Goal: Entertainment & Leisure: Consume media (video, audio)

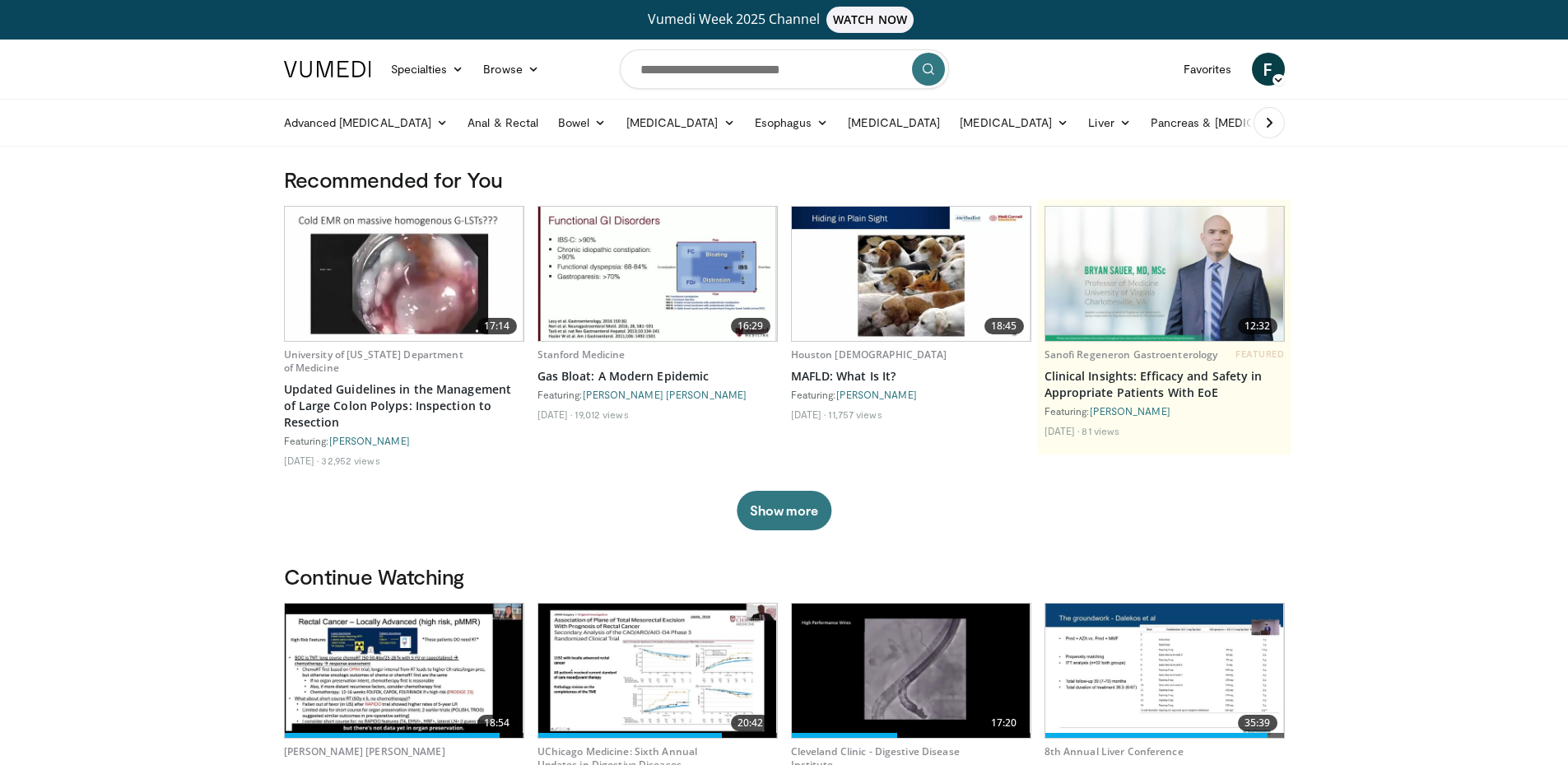
click at [1119, 123] on icon at bounding box center [1125, 123] width 12 height 12
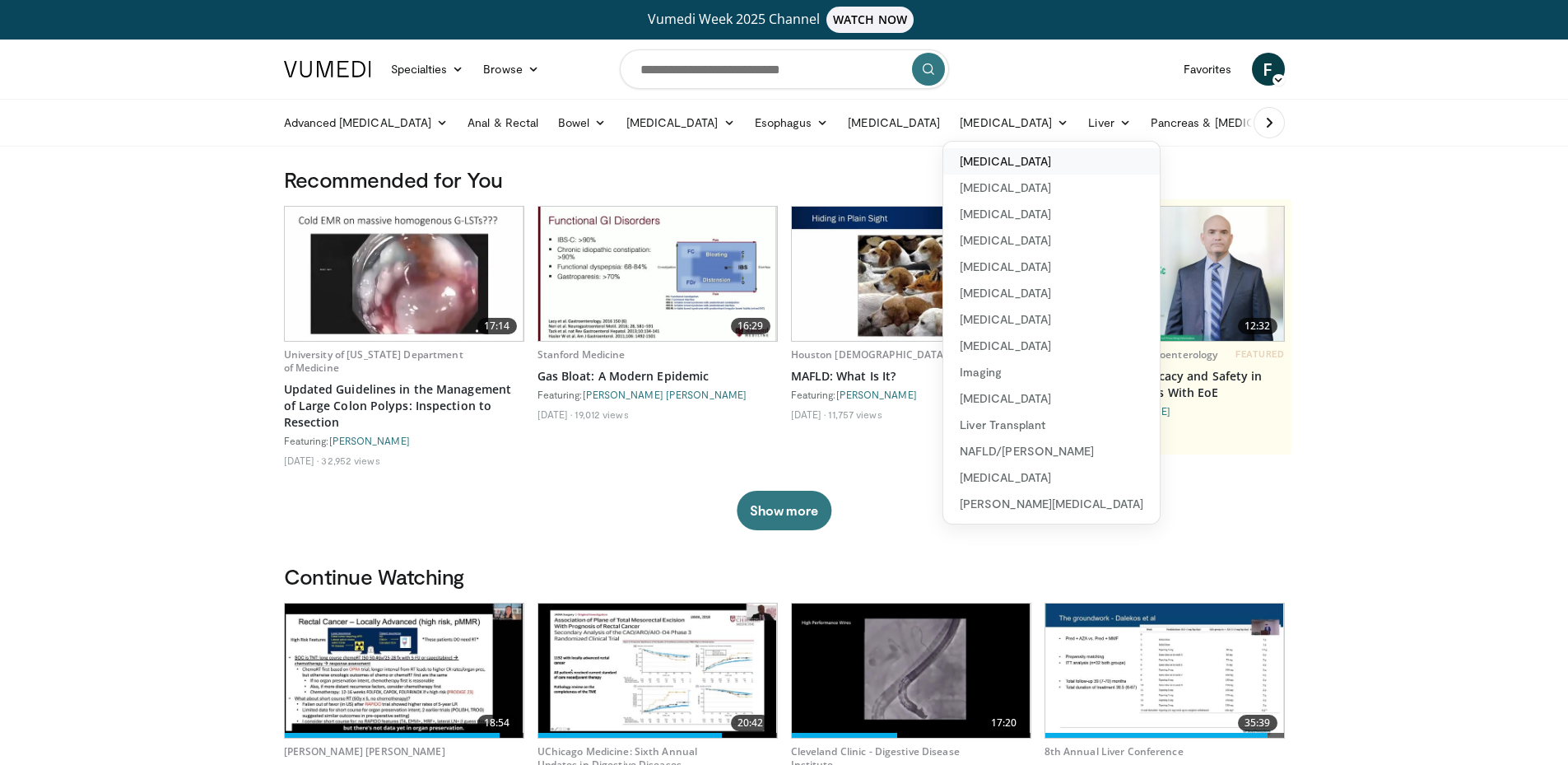
click at [995, 169] on link "[MEDICAL_DATA]" at bounding box center [1052, 161] width 217 height 26
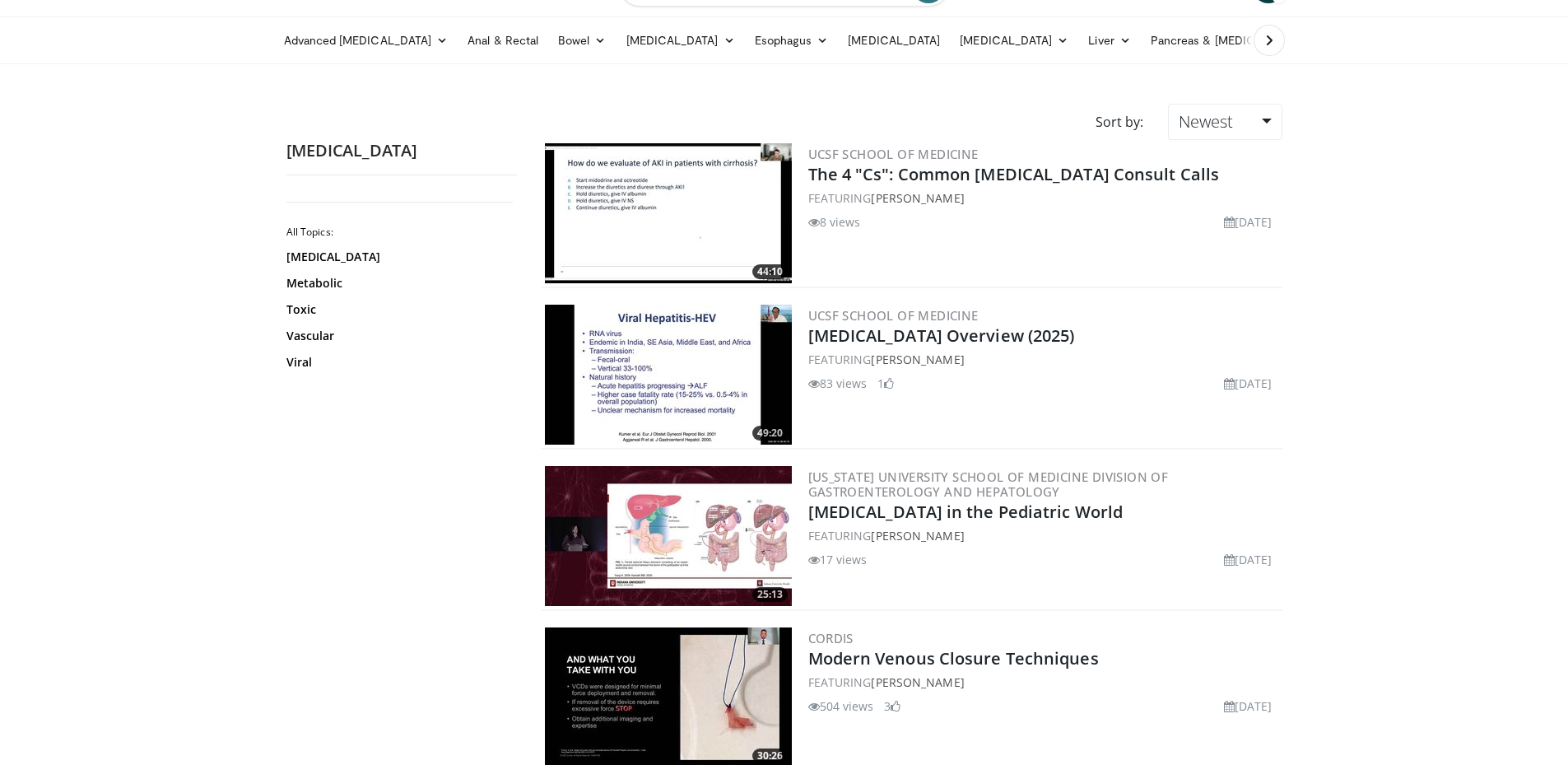
scroll to position [164, 0]
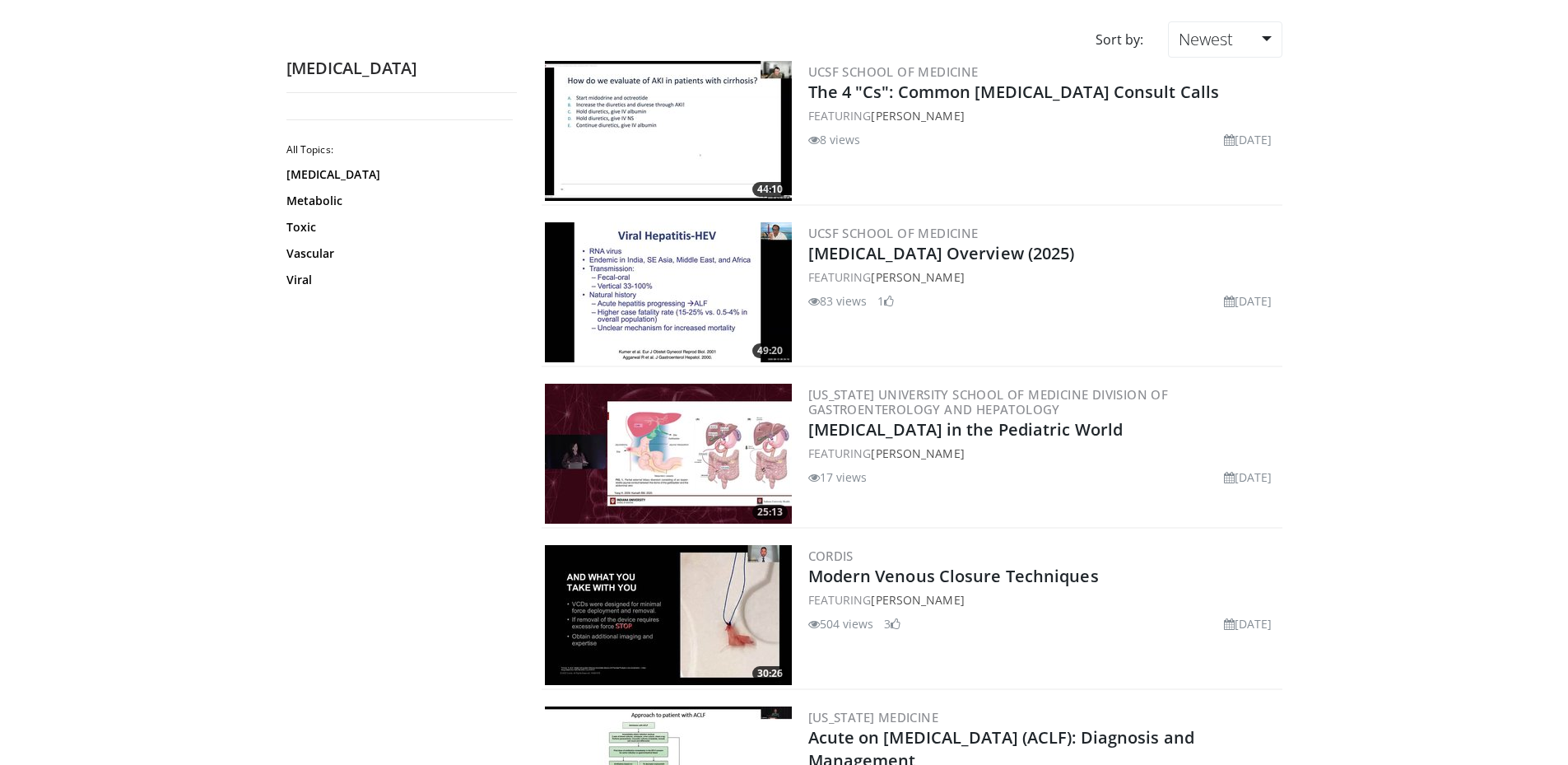
click at [731, 281] on img at bounding box center [669, 291] width 247 height 140
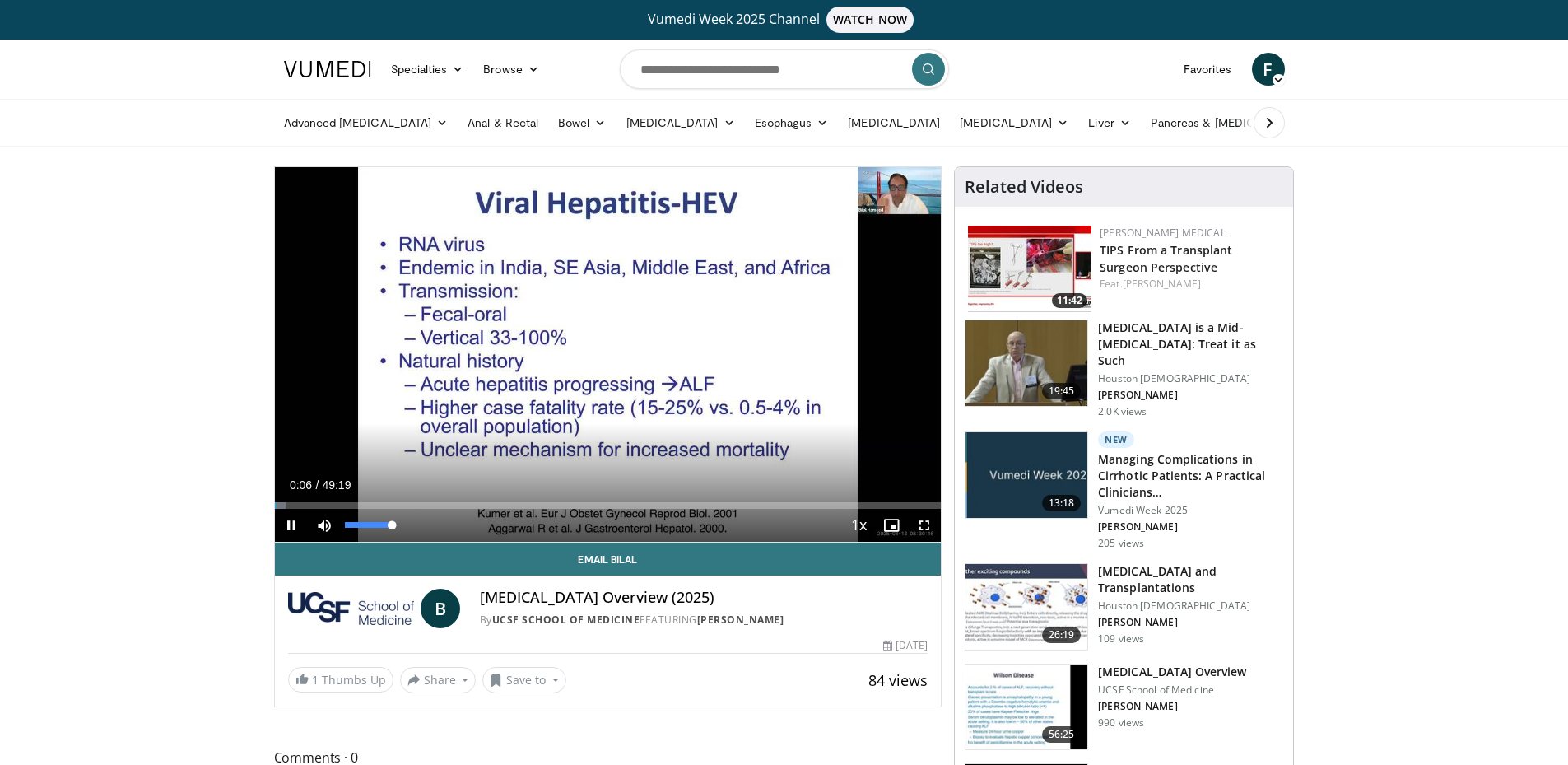
drag, startPoint x: 396, startPoint y: 521, endPoint x: 930, endPoint y: 590, distance: 538.4
click at [429, 524] on div "Current Time 0:06 / Duration 49:19 Pause Skip Backward Skip Forward Mute 96% Lo…" at bounding box center [608, 525] width 666 height 33
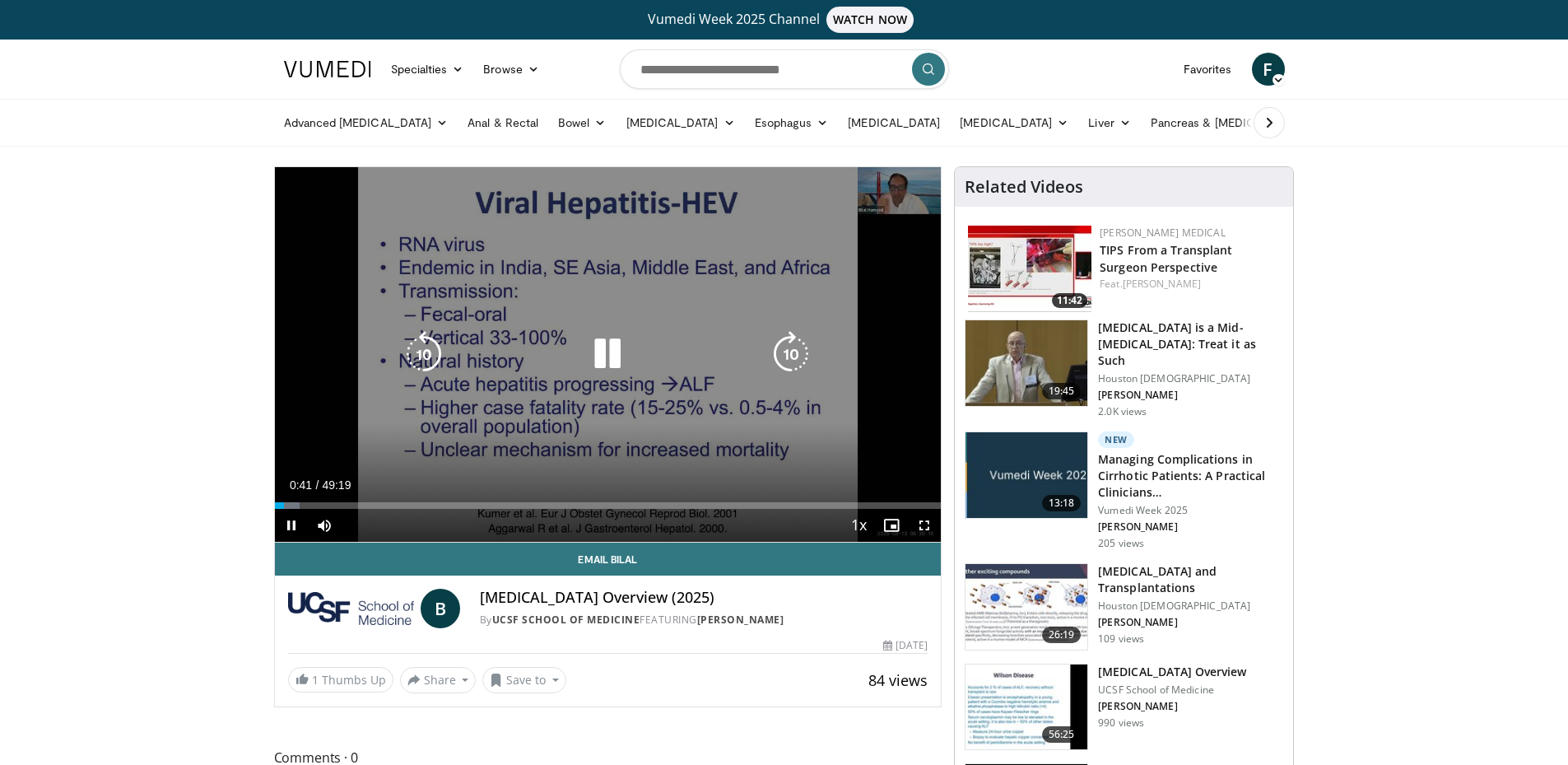
click at [463, 329] on div "10 seconds Tap to unmute" at bounding box center [608, 354] width 666 height 374
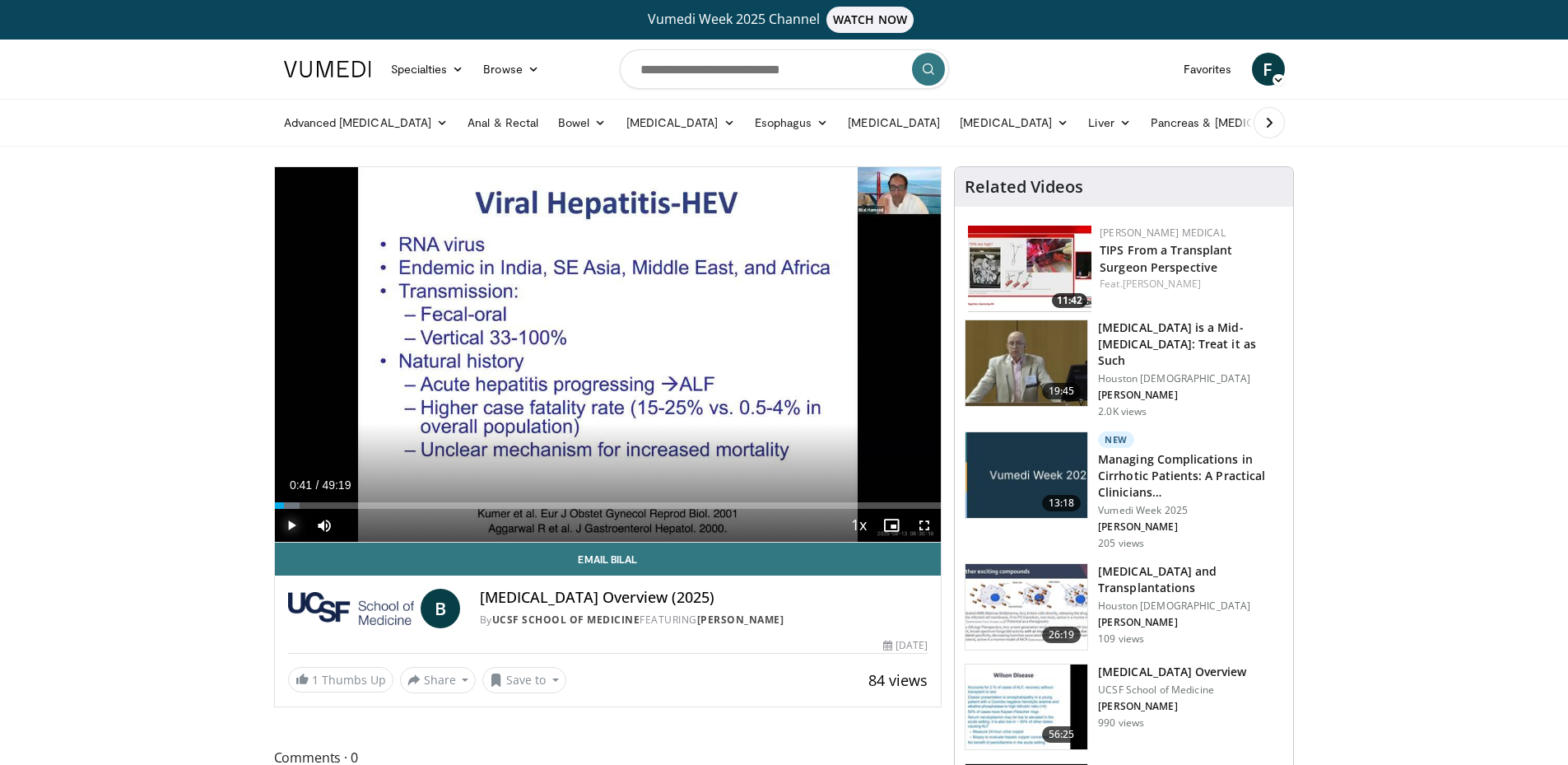
click at [284, 530] on span "Video Player" at bounding box center [291, 525] width 33 height 33
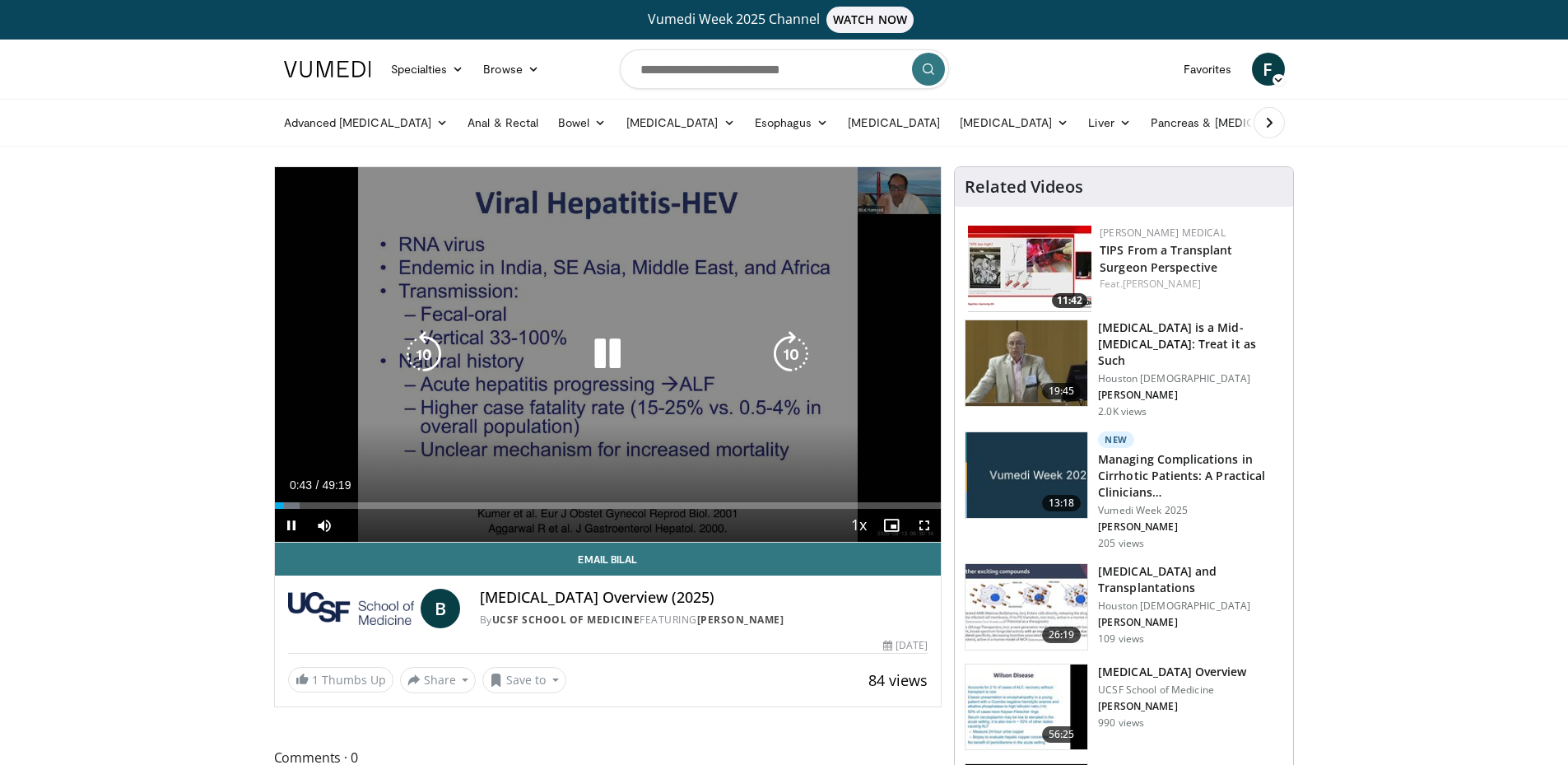
click at [396, 349] on div "10 seconds Tap to unmute" at bounding box center [608, 354] width 666 height 374
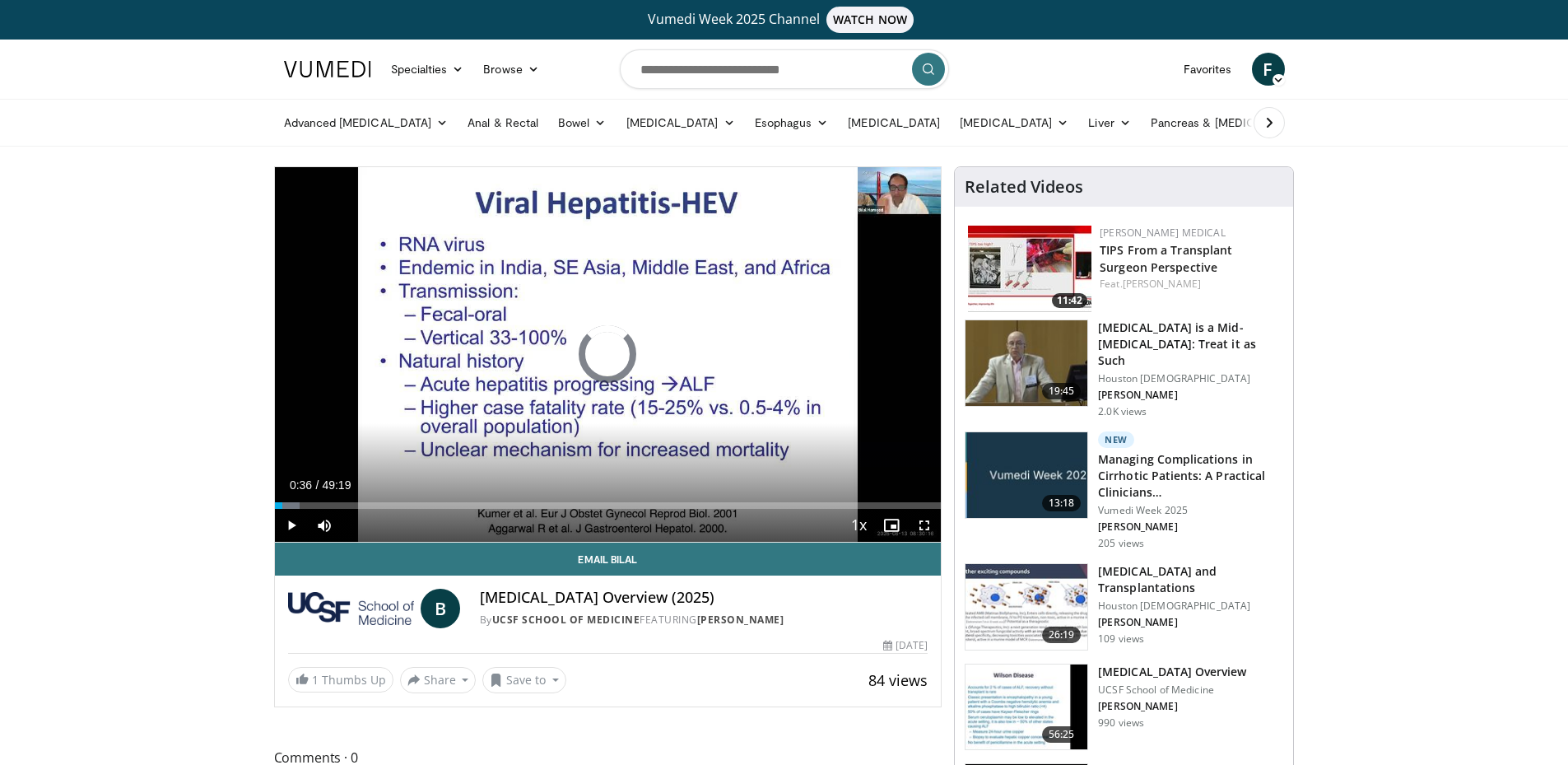
click at [299, 521] on span "Video Player" at bounding box center [291, 525] width 33 height 33
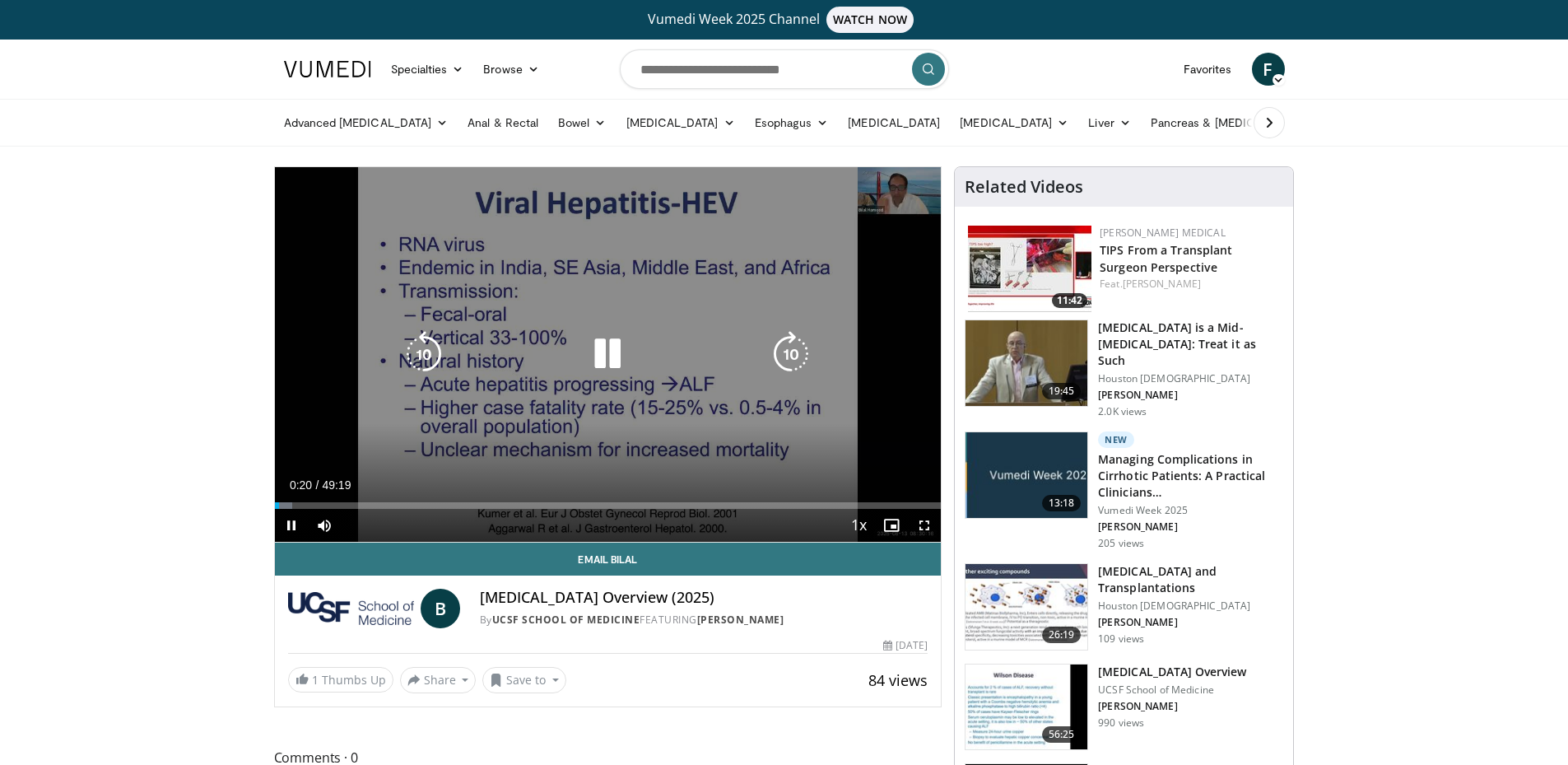
drag, startPoint x: 373, startPoint y: 490, endPoint x: 367, endPoint y: 502, distance: 13.4
click at [373, 490] on div "Current Time 0:20 / Duration 49:19" at bounding box center [608, 485] width 666 height 14
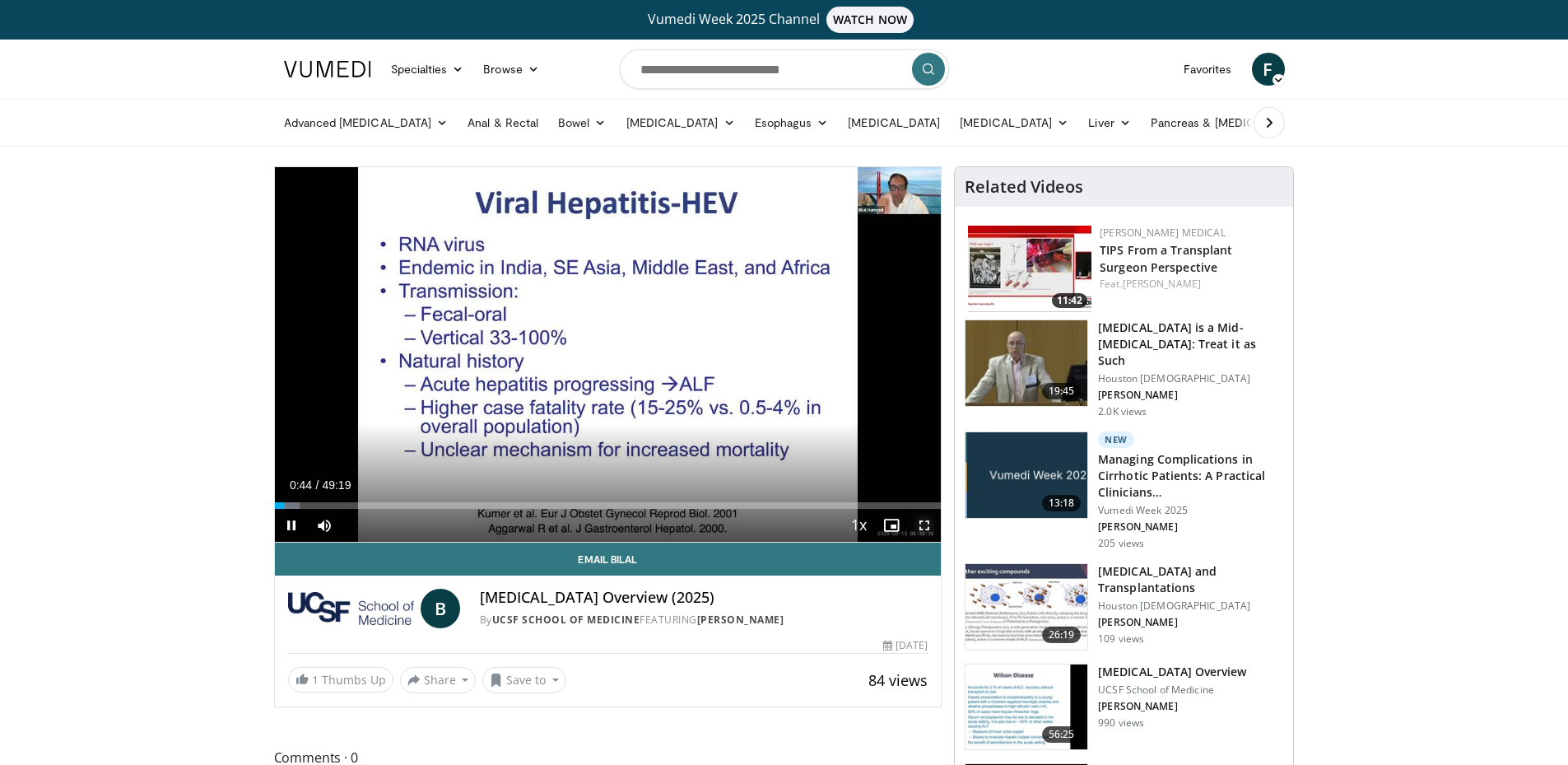
click at [931, 532] on span "Video Player" at bounding box center [924, 525] width 33 height 33
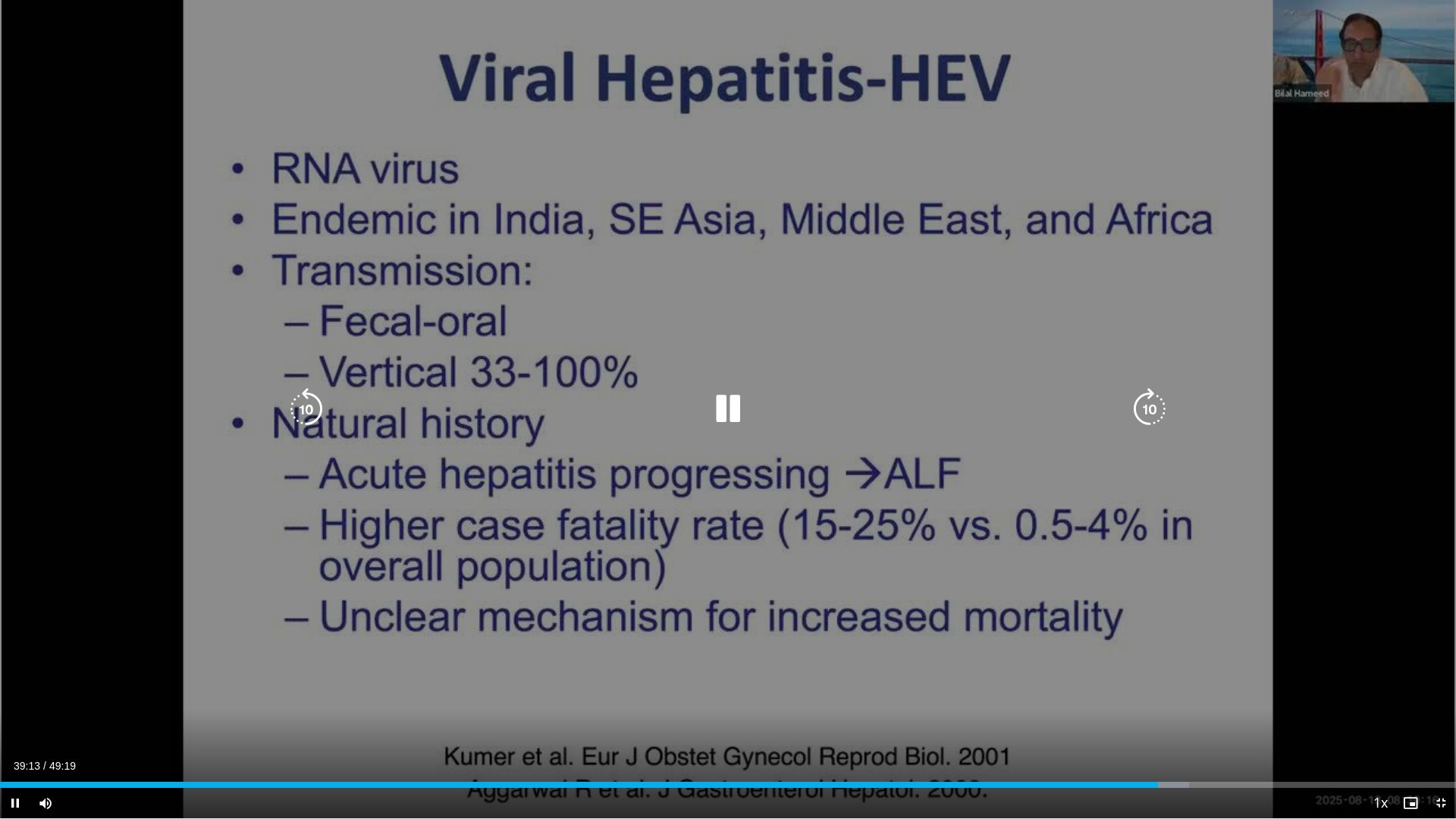
click at [162, 579] on div "10 seconds Tap to unmute" at bounding box center [728, 409] width 1456 height 818
